Goal: Find specific page/section: Find specific page/section

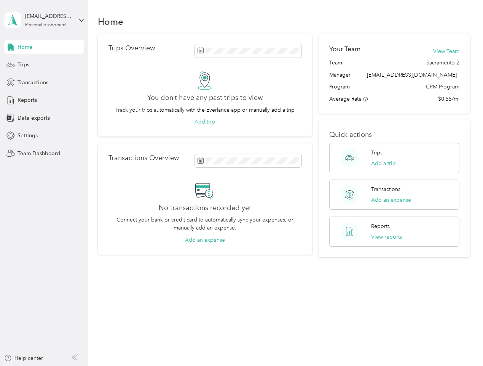
click at [241, 183] on div "No transactions recorded yet Connect your bank or credit card to automatically …" at bounding box center [205, 211] width 193 height 63
click at [44, 20] on div "[EMAIL_ADDRESS][DOMAIN_NAME]" at bounding box center [49, 16] width 48 height 8
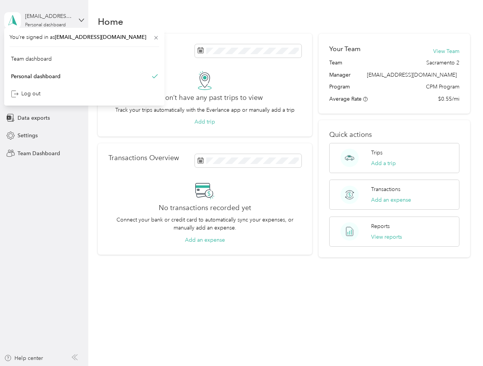
click at [44, 47] on div "You’re signed in as [EMAIL_ADDRESS][DOMAIN_NAME] Team dashboard Personal dashbo…" at bounding box center [84, 67] width 160 height 78
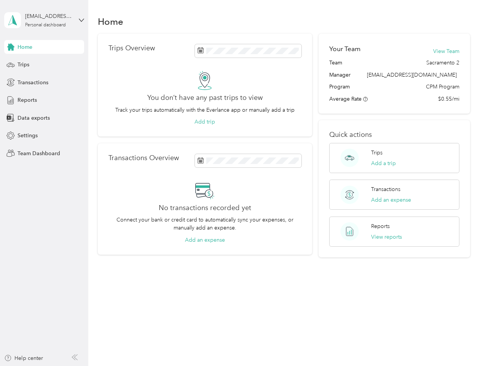
click at [11, 47] on div "You’re signed in as [EMAIL_ADDRESS][DOMAIN_NAME] Team dashboard Personal dashbo…" at bounding box center [84, 67] width 160 height 78
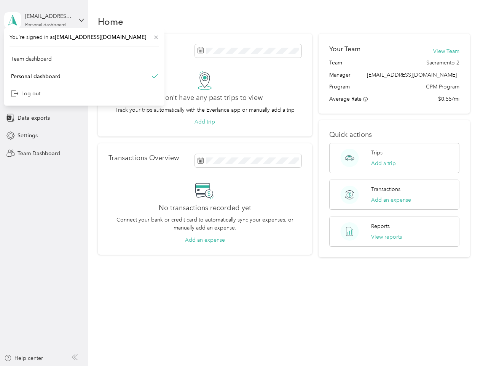
click at [44, 65] on div "Trips" at bounding box center [44, 65] width 80 height 14
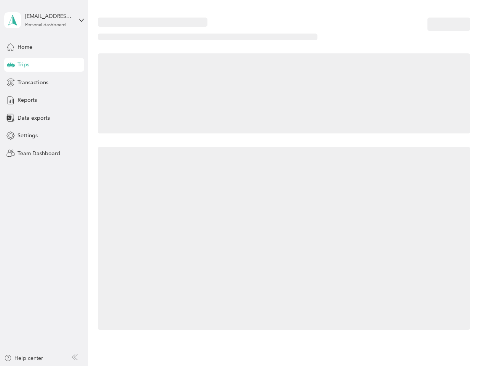
click at [11, 65] on icon at bounding box center [11, 64] width 8 height 4
click at [44, 82] on span "Transactions" at bounding box center [33, 82] width 31 height 8
